Goal: Download file/media

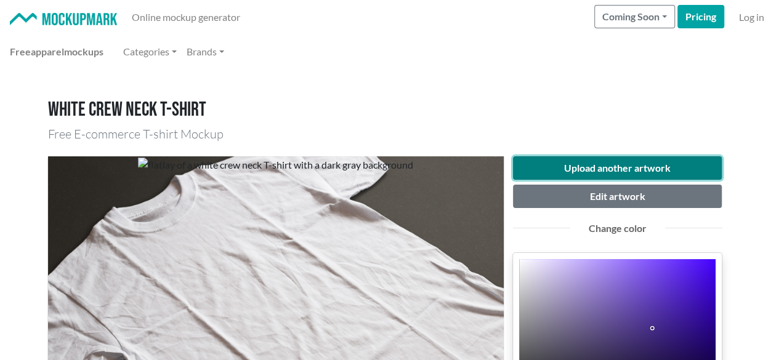
click at [615, 172] on button "Upload another artwork" at bounding box center [617, 167] width 209 height 23
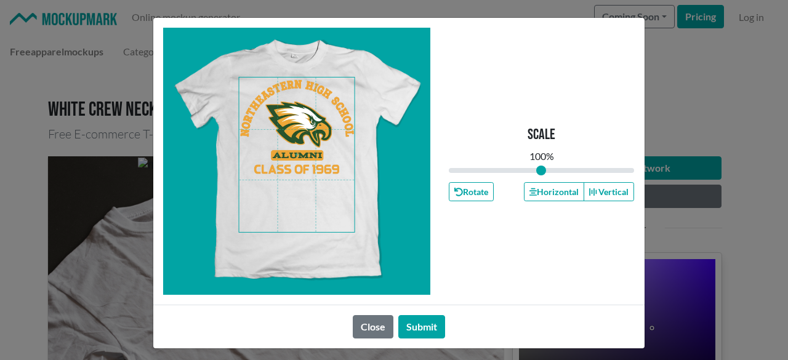
click at [281, 125] on span at bounding box center [297, 155] width 116 height 155
click at [535, 187] on button "Horizontal" at bounding box center [554, 191] width 60 height 19
click at [535, 188] on button "Horizontal" at bounding box center [554, 191] width 60 height 19
drag, startPoint x: 534, startPoint y: 188, endPoint x: 492, endPoint y: 261, distance: 83.9
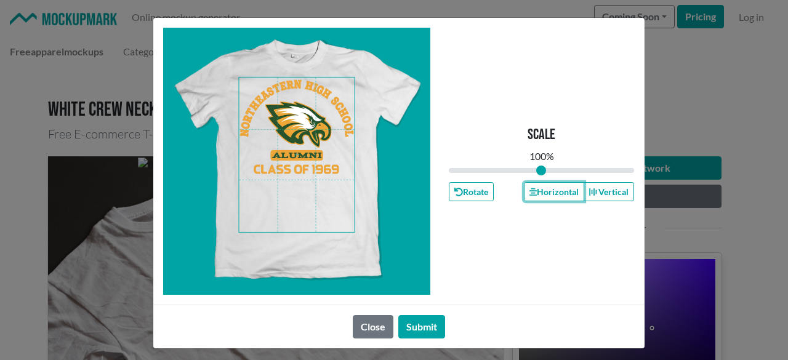
click at [533, 188] on button "Horizontal" at bounding box center [554, 191] width 60 height 19
click at [421, 327] on button "Submit" at bounding box center [422, 326] width 47 height 23
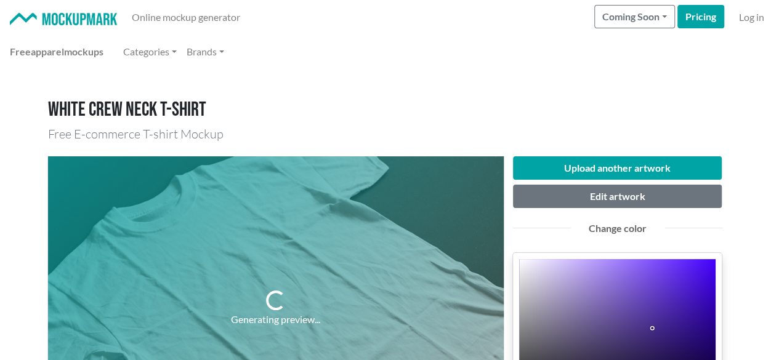
scroll to position [123, 0]
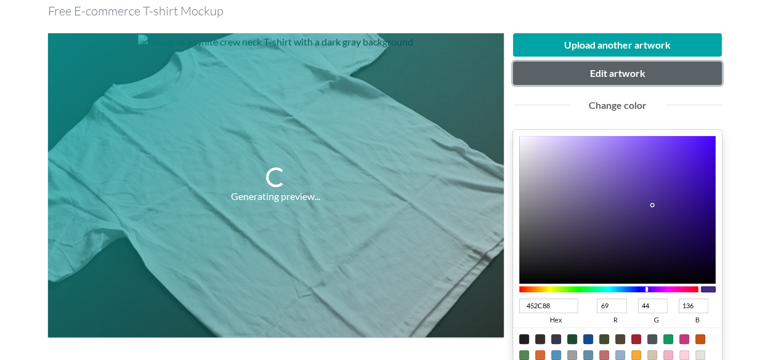
click at [623, 70] on button "Edit artwork" at bounding box center [617, 73] width 209 height 23
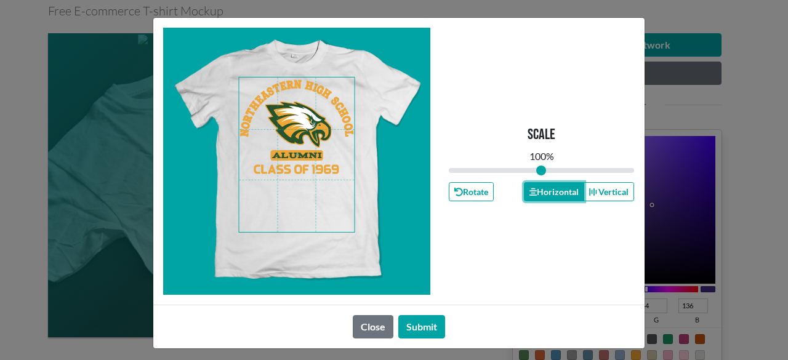
click at [542, 196] on button "Horizontal" at bounding box center [554, 191] width 60 height 19
click at [541, 195] on button "Horizontal" at bounding box center [554, 191] width 60 height 19
click at [289, 125] on span at bounding box center [297, 155] width 116 height 155
click at [535, 185] on button "Horizontal" at bounding box center [554, 191] width 60 height 19
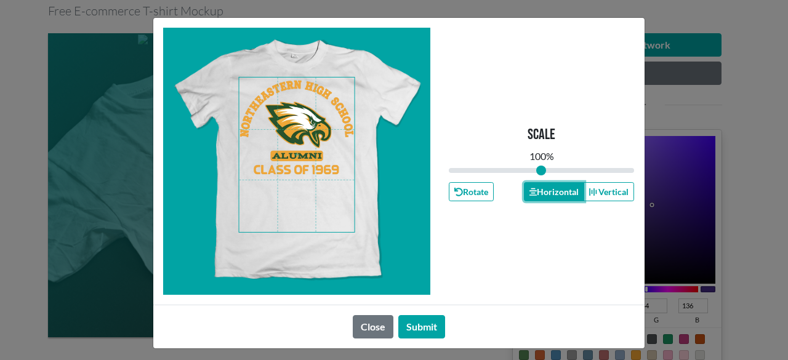
click at [535, 185] on button "Horizontal" at bounding box center [554, 191] width 60 height 19
click at [419, 322] on button "Submit" at bounding box center [422, 326] width 47 height 23
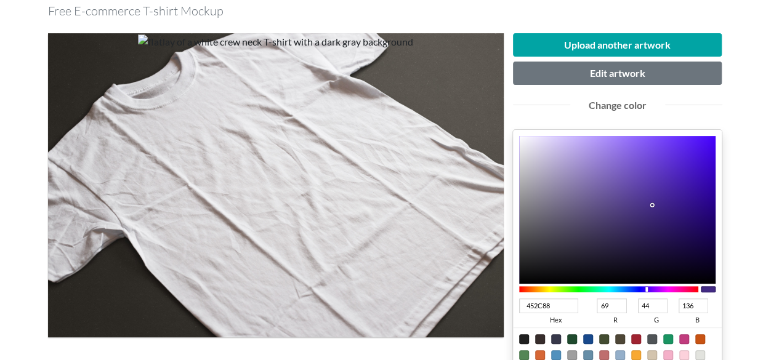
drag, startPoint x: 557, startPoint y: 302, endPoint x: 471, endPoint y: 305, distance: 86.3
click at [471, 305] on div "Upload another artwork Edit artwork Change color 452C88 hex 69 r 44 g 136 b 100…" at bounding box center [390, 281] width 684 height 516
type input "124"
type input "17"
type input "34"
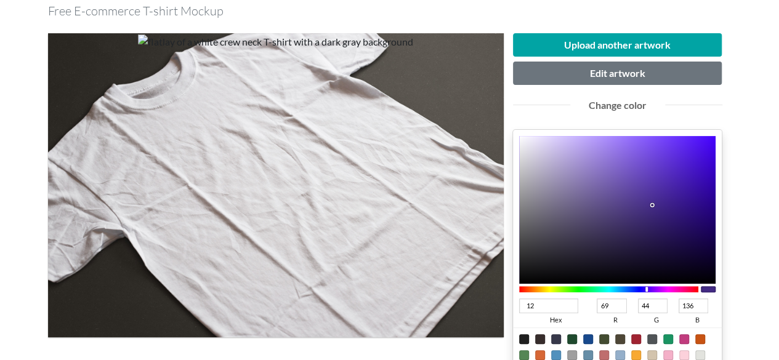
type input "68"
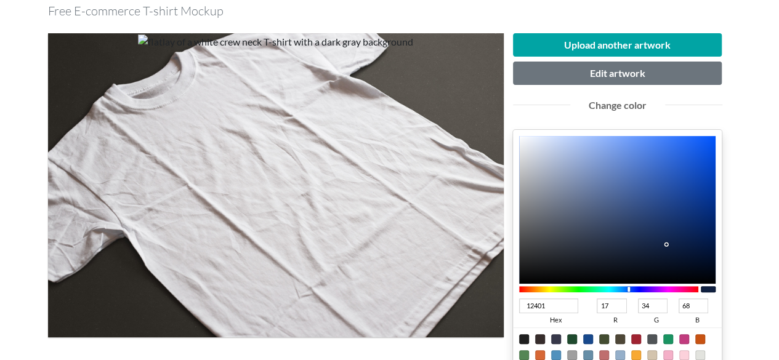
type input "124019"
type input "18"
type input "64"
type input "25"
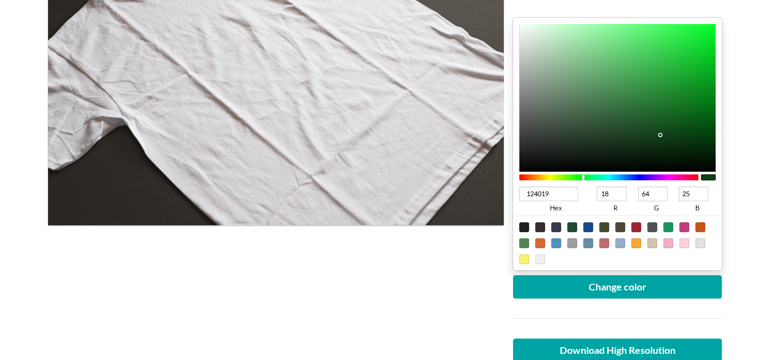
scroll to position [246, 0]
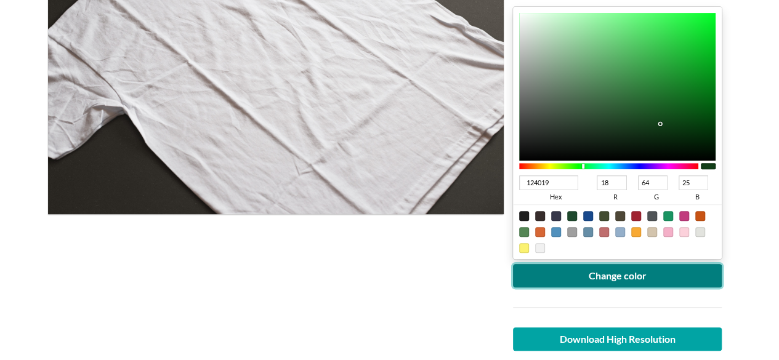
click at [591, 282] on button "Change color" at bounding box center [617, 275] width 209 height 23
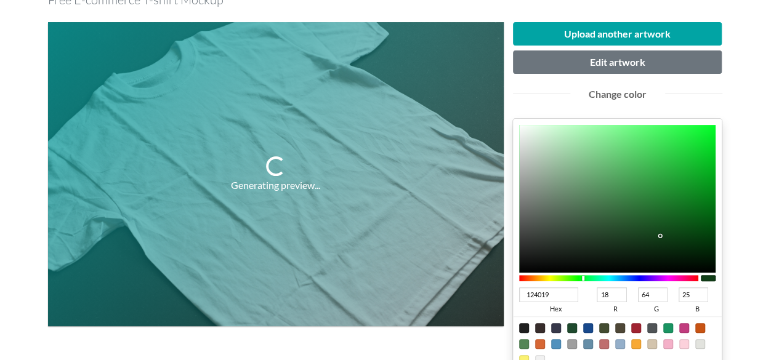
scroll to position [123, 0]
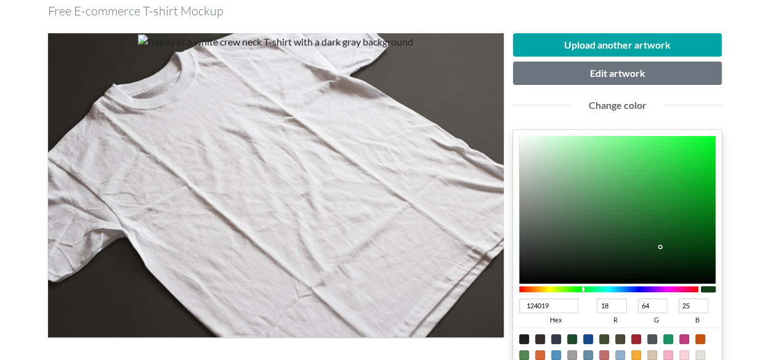
type input "13491B"
type input "19"
type input "73"
type input "27"
click at [665, 241] on div at bounding box center [617, 210] width 197 height 148
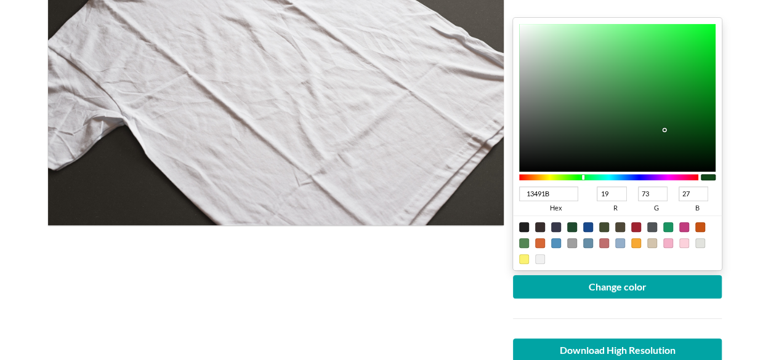
scroll to position [246, 0]
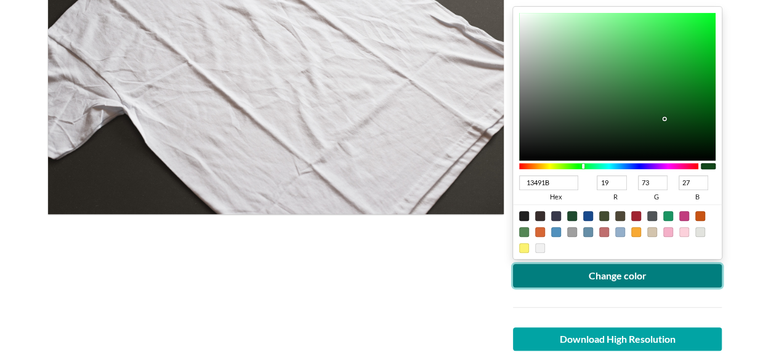
click at [625, 271] on button "Change color" at bounding box center [617, 275] width 209 height 23
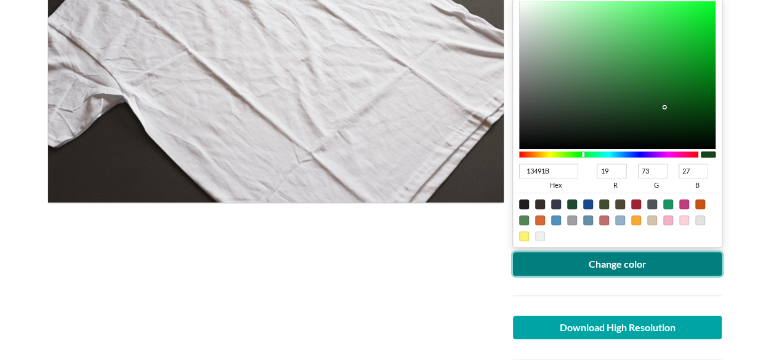
scroll to position [370, 0]
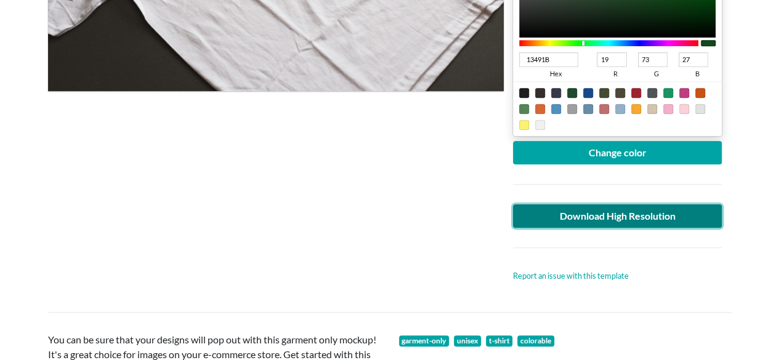
click at [610, 211] on link "Download High Resolution" at bounding box center [617, 215] width 209 height 23
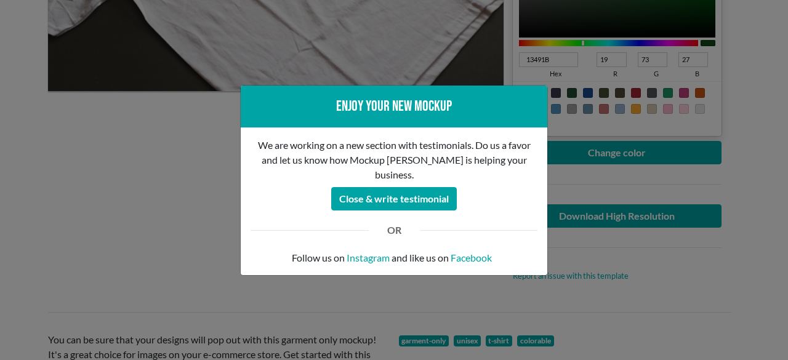
click at [185, 199] on div "Enjoy your new mockup We are working on a new section with testimonials. Do us …" at bounding box center [394, 180] width 788 height 360
